Goal: Transaction & Acquisition: Purchase product/service

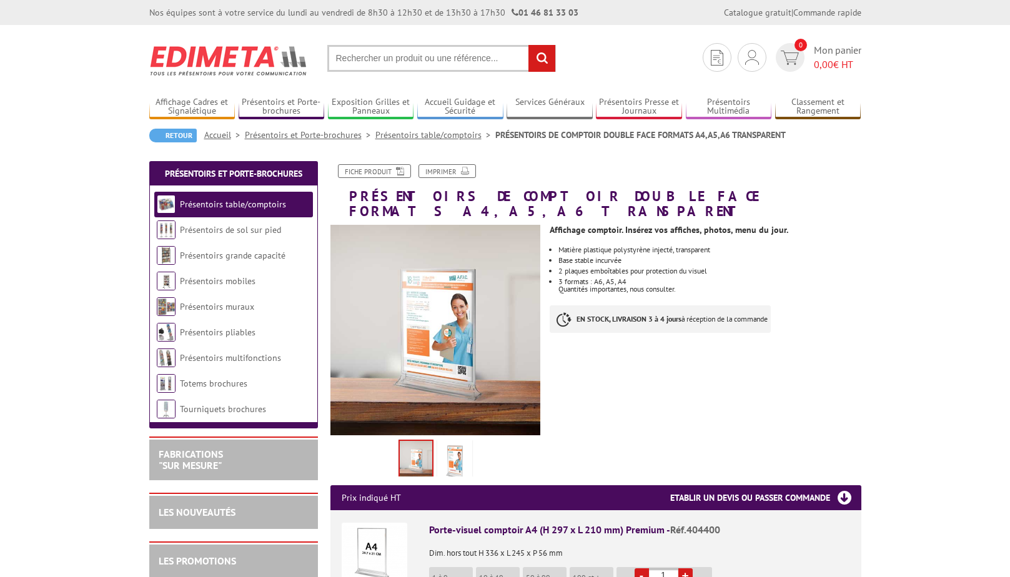
click at [417, 53] on input "text" at bounding box center [441, 58] width 229 height 27
click at [216, 362] on link "Présentoirs multifonctions" at bounding box center [231, 357] width 102 height 11
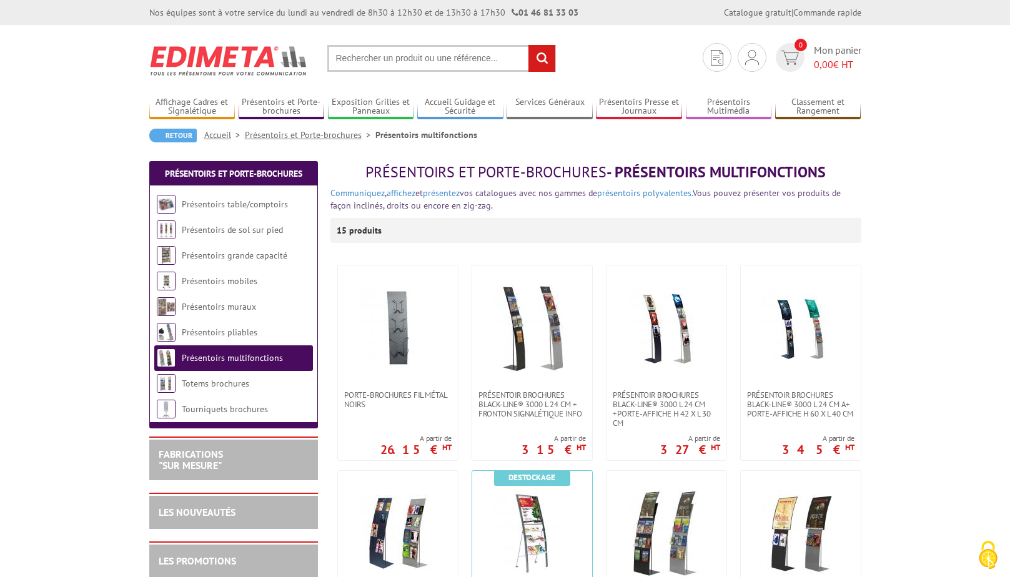
click at [396, 62] on input "text" at bounding box center [441, 58] width 229 height 27
drag, startPoint x: 57, startPoint y: 415, endPoint x: 164, endPoint y: 429, distance: 107.8
click at [407, 58] on input "text" at bounding box center [441, 58] width 229 height 27
click at [424, 133] on li "Présentoirs multifonctions" at bounding box center [427, 135] width 102 height 12
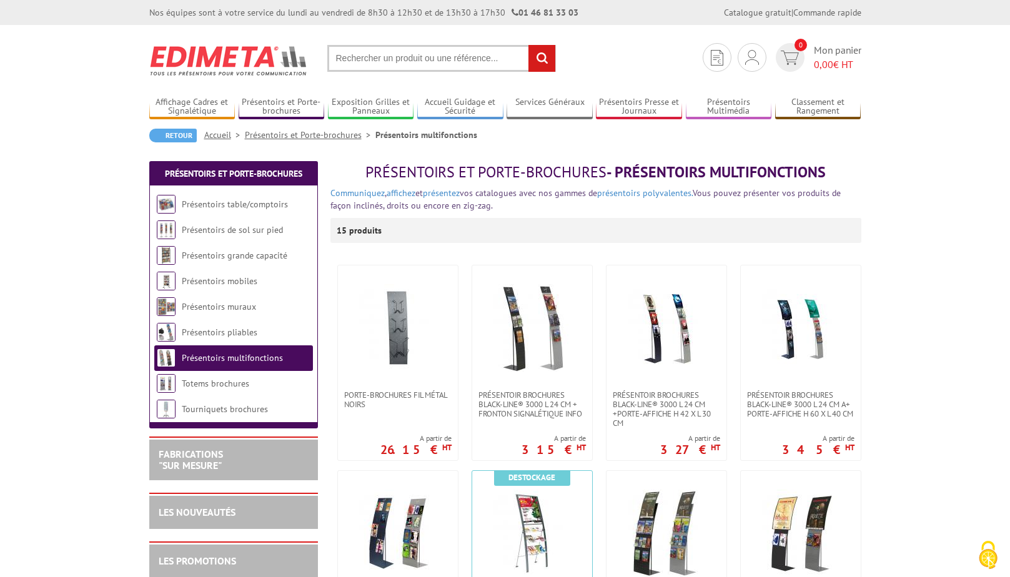
click at [334, 135] on link "Présentoirs et Porte-brochures" at bounding box center [310, 134] width 131 height 11
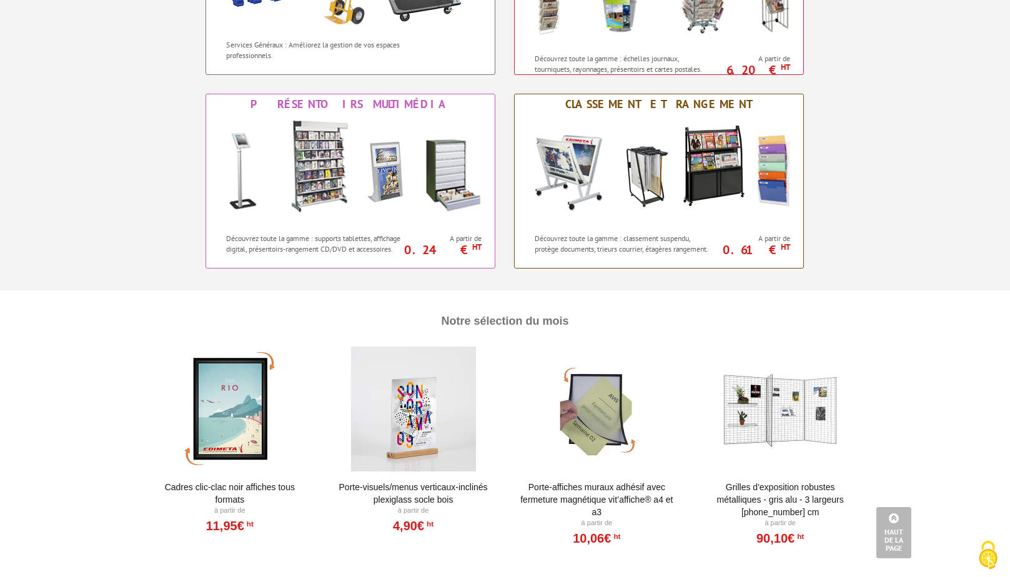
scroll to position [1062, 0]
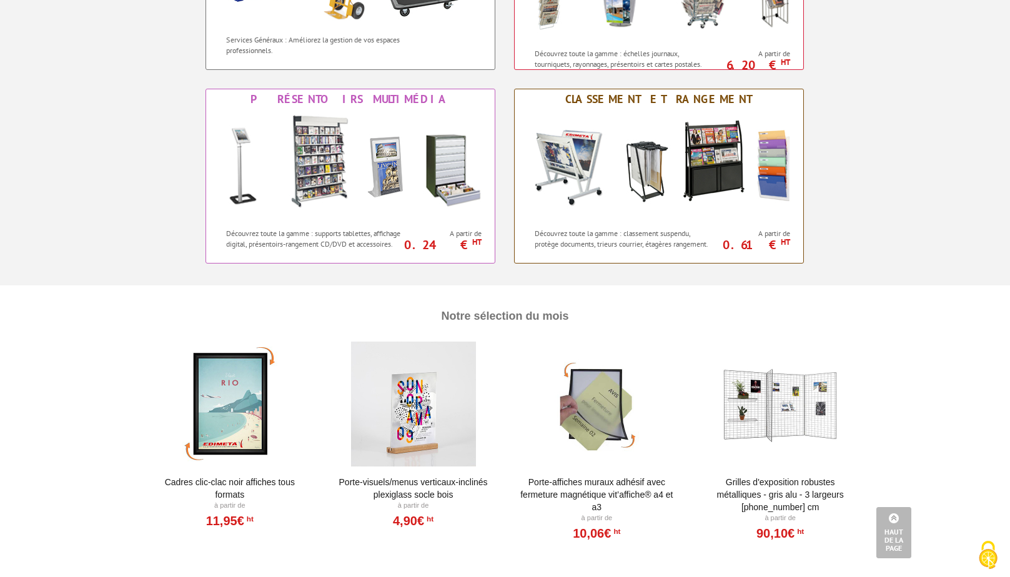
click at [604, 438] on div at bounding box center [597, 404] width 154 height 125
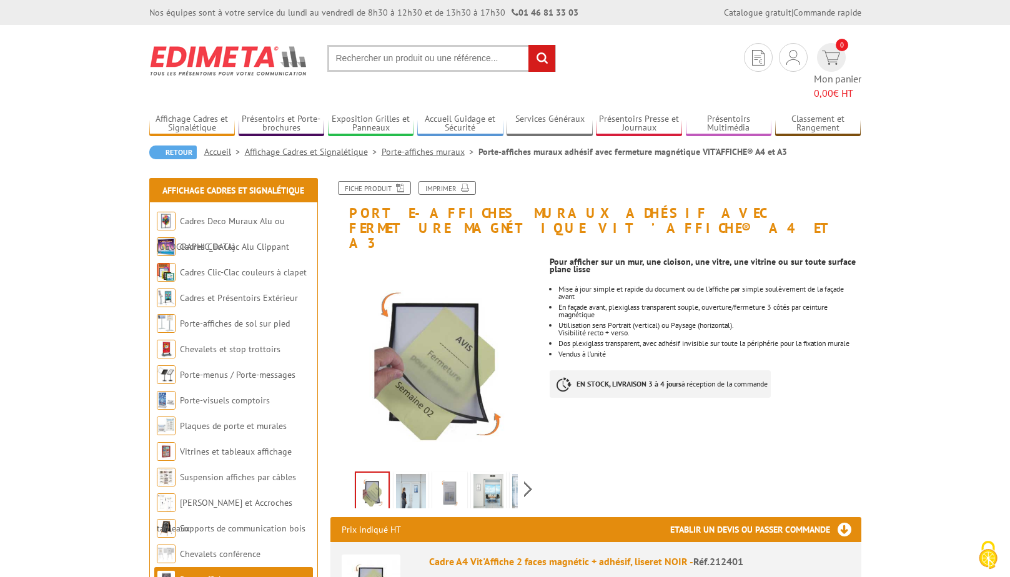
click at [491, 474] on img at bounding box center [489, 493] width 30 height 39
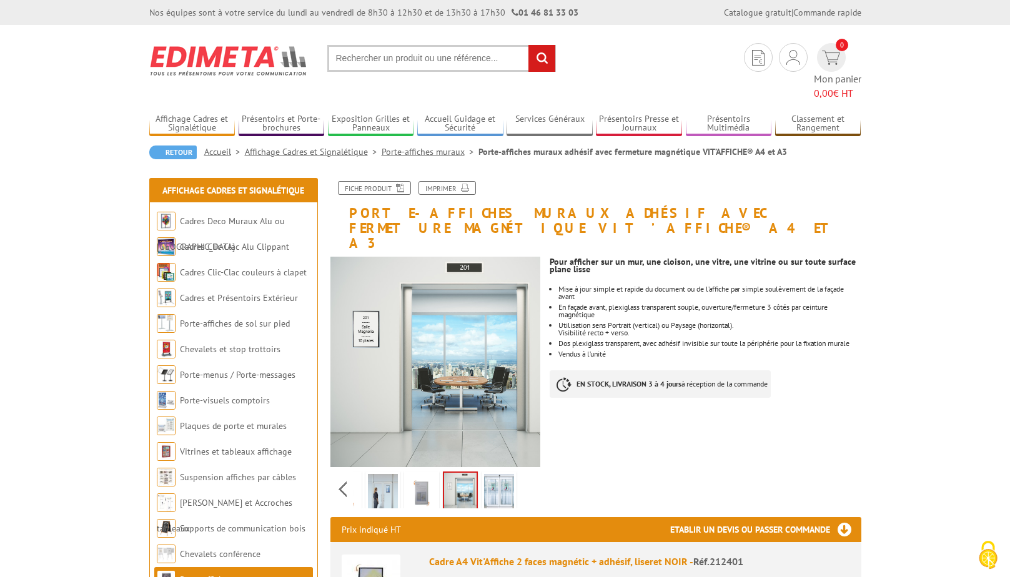
click at [525, 467] on div "Previous Next" at bounding box center [436, 489] width 211 height 44
click at [502, 474] on img at bounding box center [499, 493] width 30 height 39
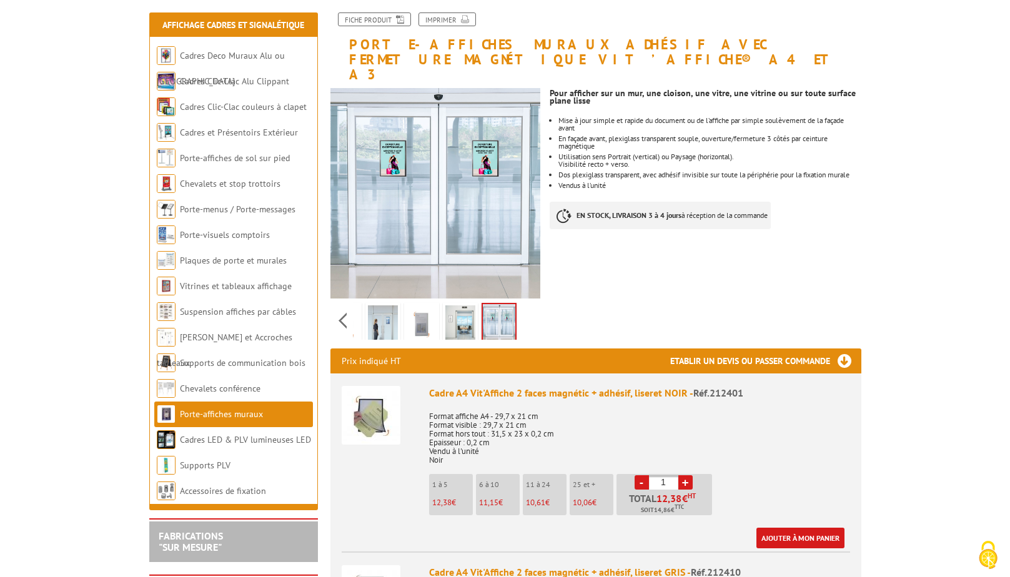
scroll to position [187, 0]
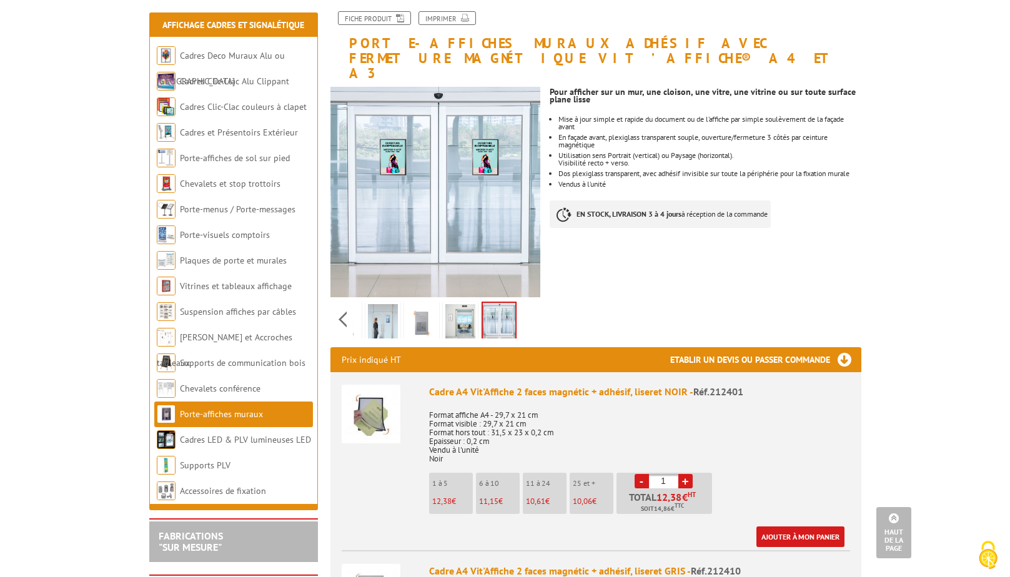
scroll to position [125, 0]
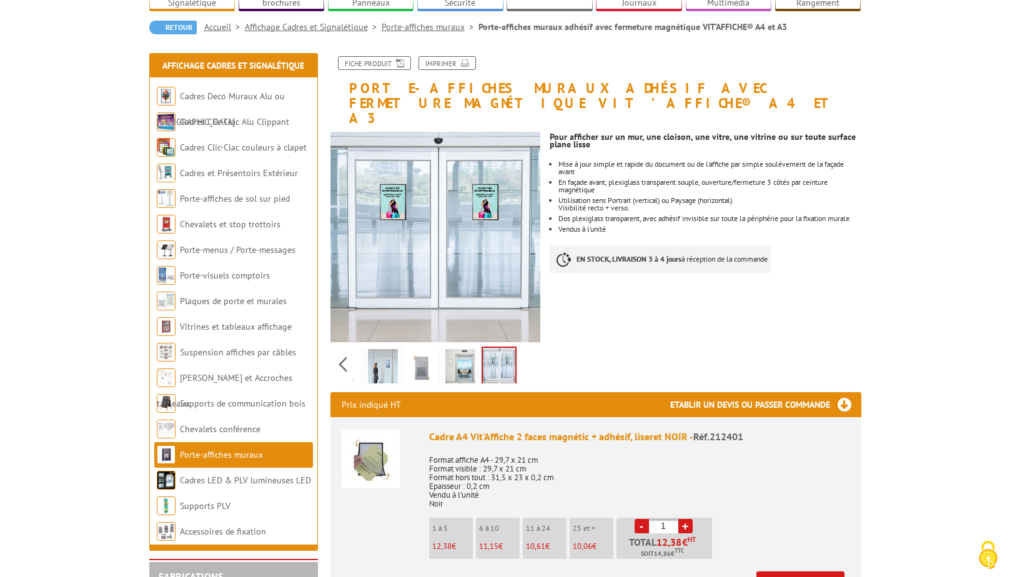
click at [458, 349] on img at bounding box center [461, 368] width 30 height 39
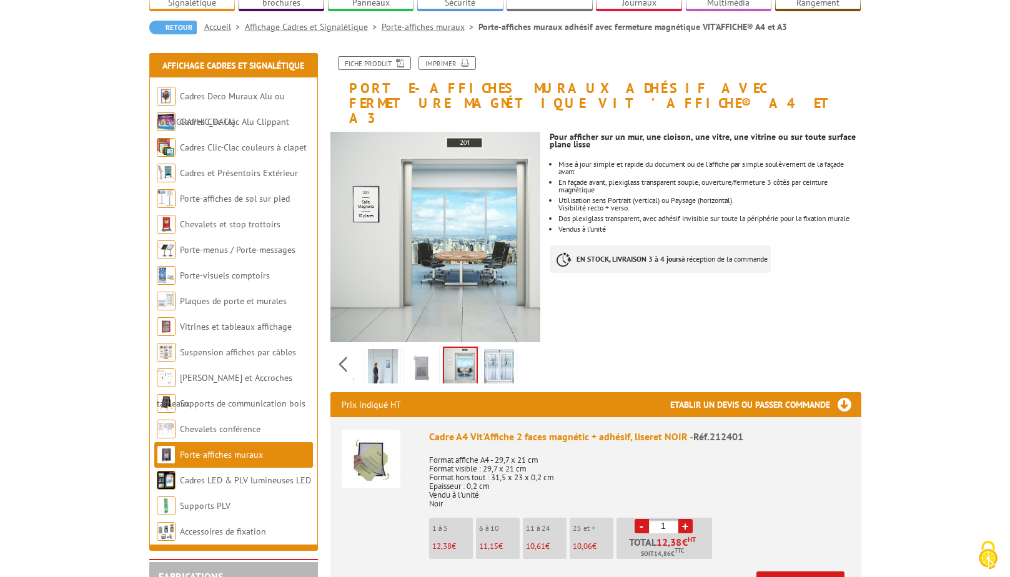
click at [418, 349] on img at bounding box center [422, 368] width 30 height 39
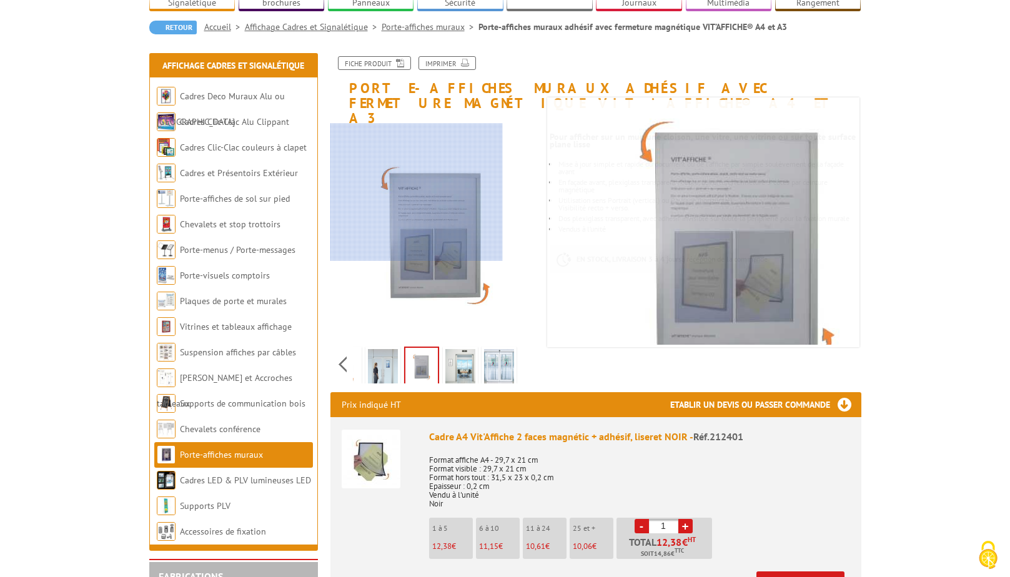
drag, startPoint x: 402, startPoint y: 307, endPoint x: 402, endPoint y: 192, distance: 114.4
click at [402, 192] on div at bounding box center [417, 192] width 172 height 137
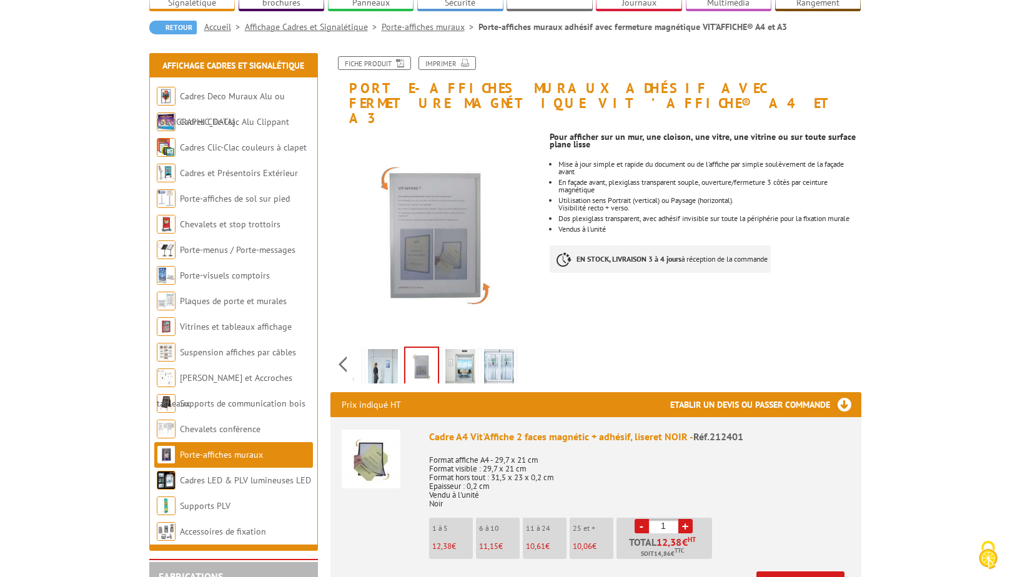
click at [501, 430] on div "Cadre A4 Vit'Affiche 2 faces magnétic + adhésif, liseret NOIR - Réf.212401" at bounding box center [639, 437] width 421 height 14
click at [476, 430] on div "Cadre A4 Vit'Affiche 2 faces magnétic + adhésif, liseret NOIR - Réf.212401" at bounding box center [639, 437] width 421 height 14
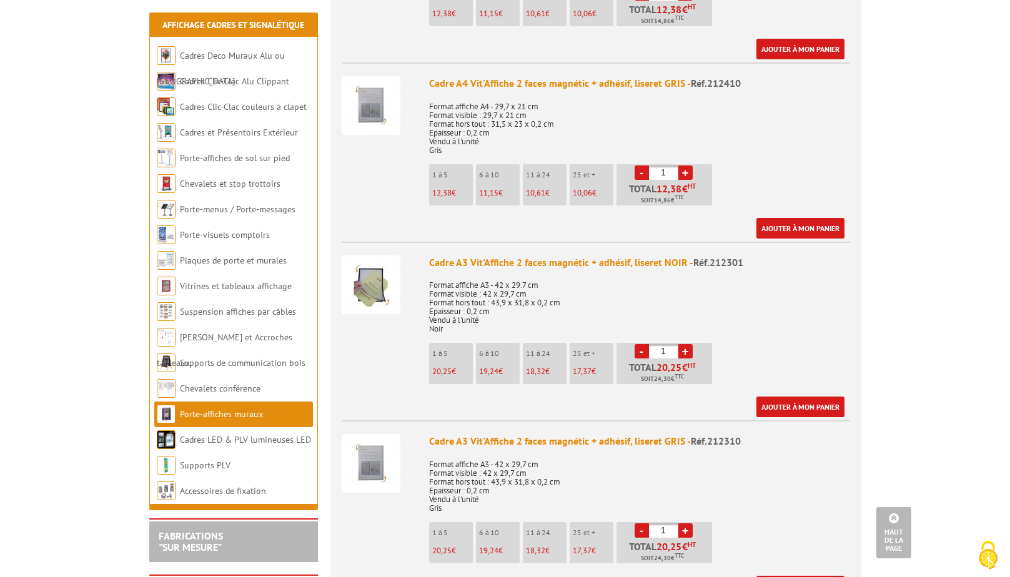
scroll to position [687, 0]
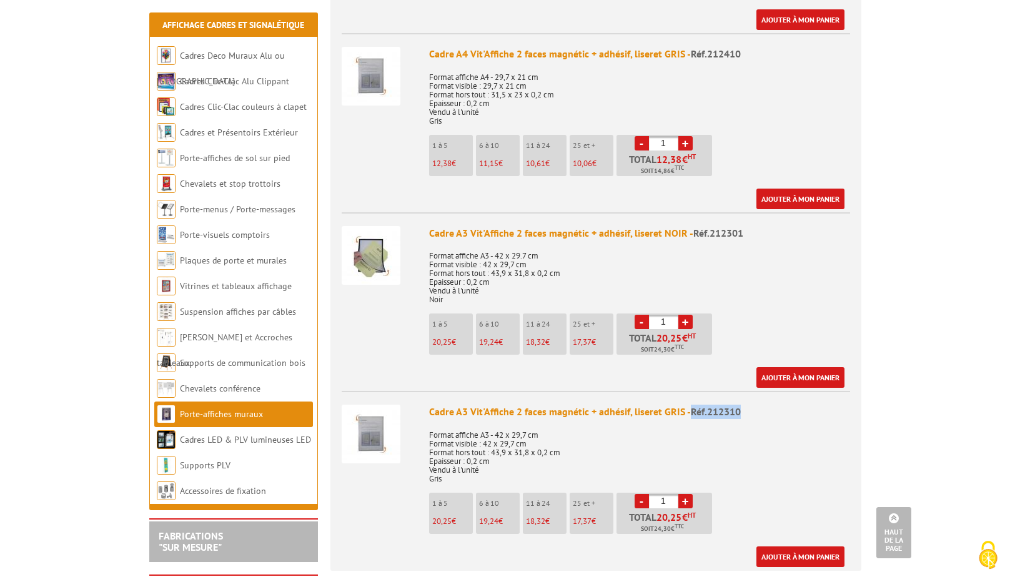
drag, startPoint x: 689, startPoint y: 382, endPoint x: 739, endPoint y: 377, distance: 49.6
click at [739, 406] on span "Réf.212310" at bounding box center [716, 412] width 50 height 12
copy span "Réf.212310"
click at [541, 537] on ul "Cadre A4 Vit'Affiche 2 faces magnétic + adhésif, liseret NOIR - Réf.212401 Form…" at bounding box center [596, 213] width 531 height 716
click at [686, 494] on link "+" at bounding box center [686, 501] width 14 height 14
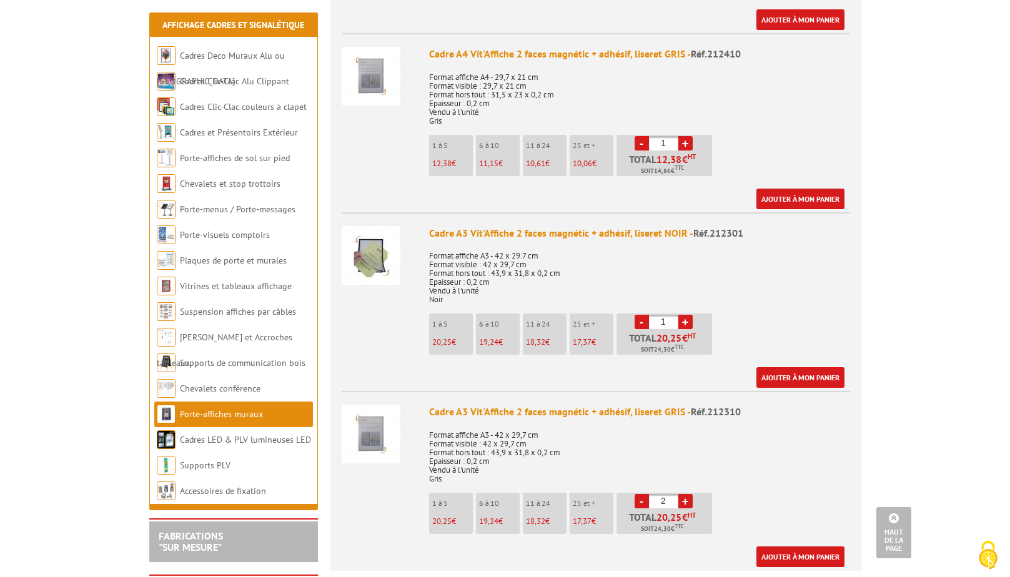
click at [686, 494] on link "+" at bounding box center [686, 501] width 14 height 14
type input "6"
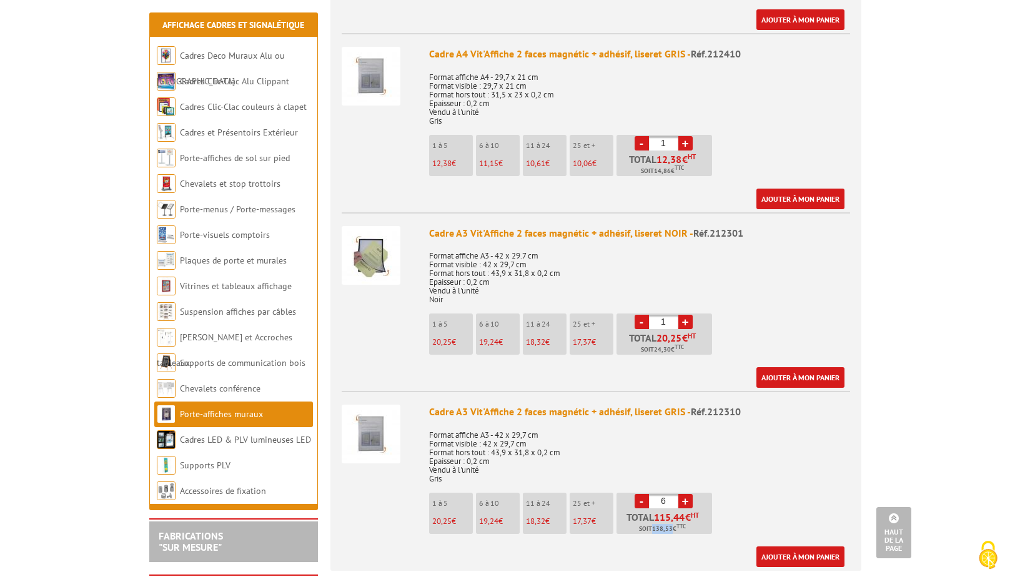
drag, startPoint x: 652, startPoint y: 496, endPoint x: 670, endPoint y: 497, distance: 18.8
click at [670, 524] on span "138,53" at bounding box center [662, 529] width 21 height 10
